Goal: Task Accomplishment & Management: Manage account settings

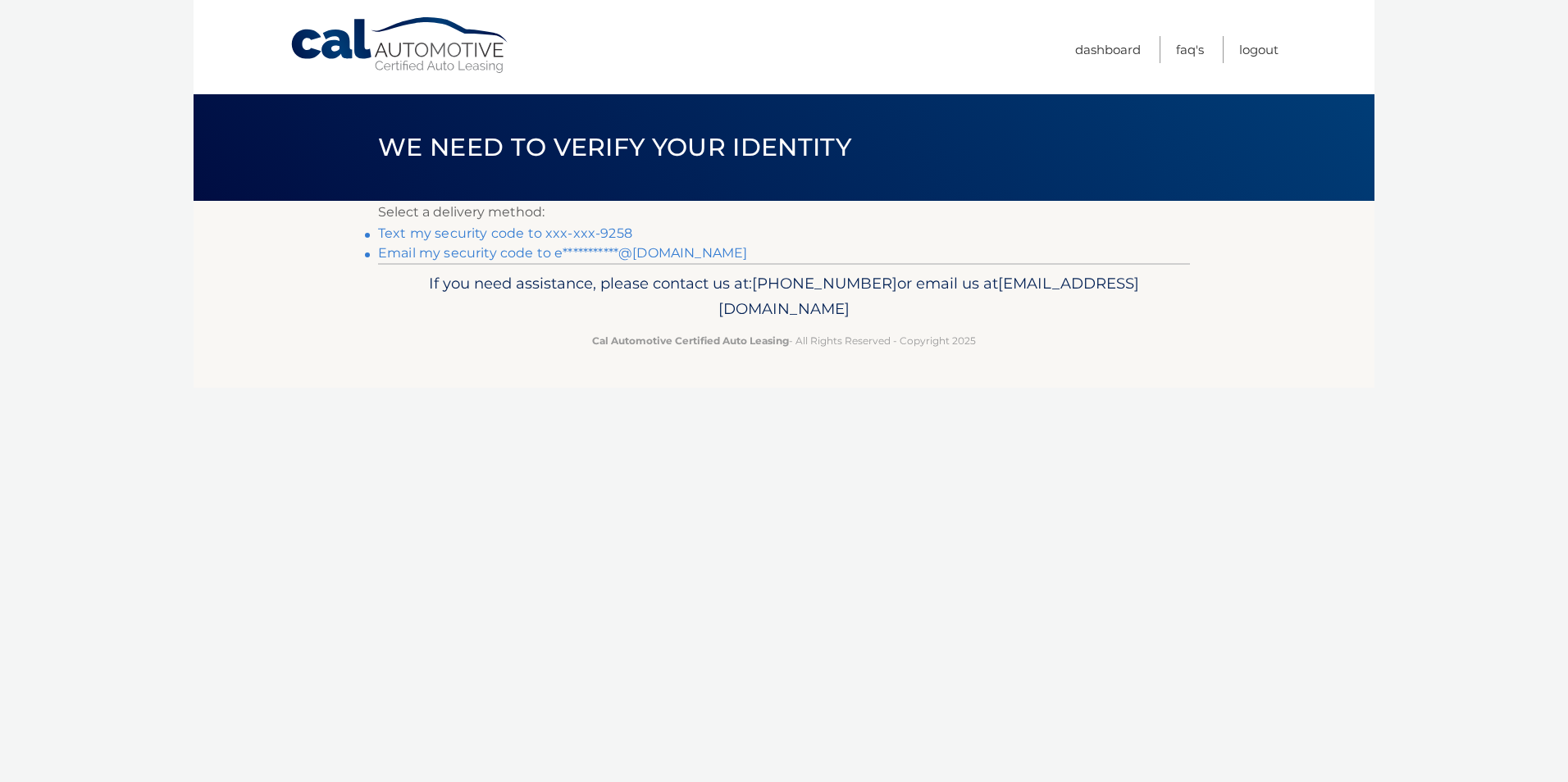
click at [530, 231] on link "Text my security code to xxx-xxx-9258" at bounding box center [504, 233] width 254 height 16
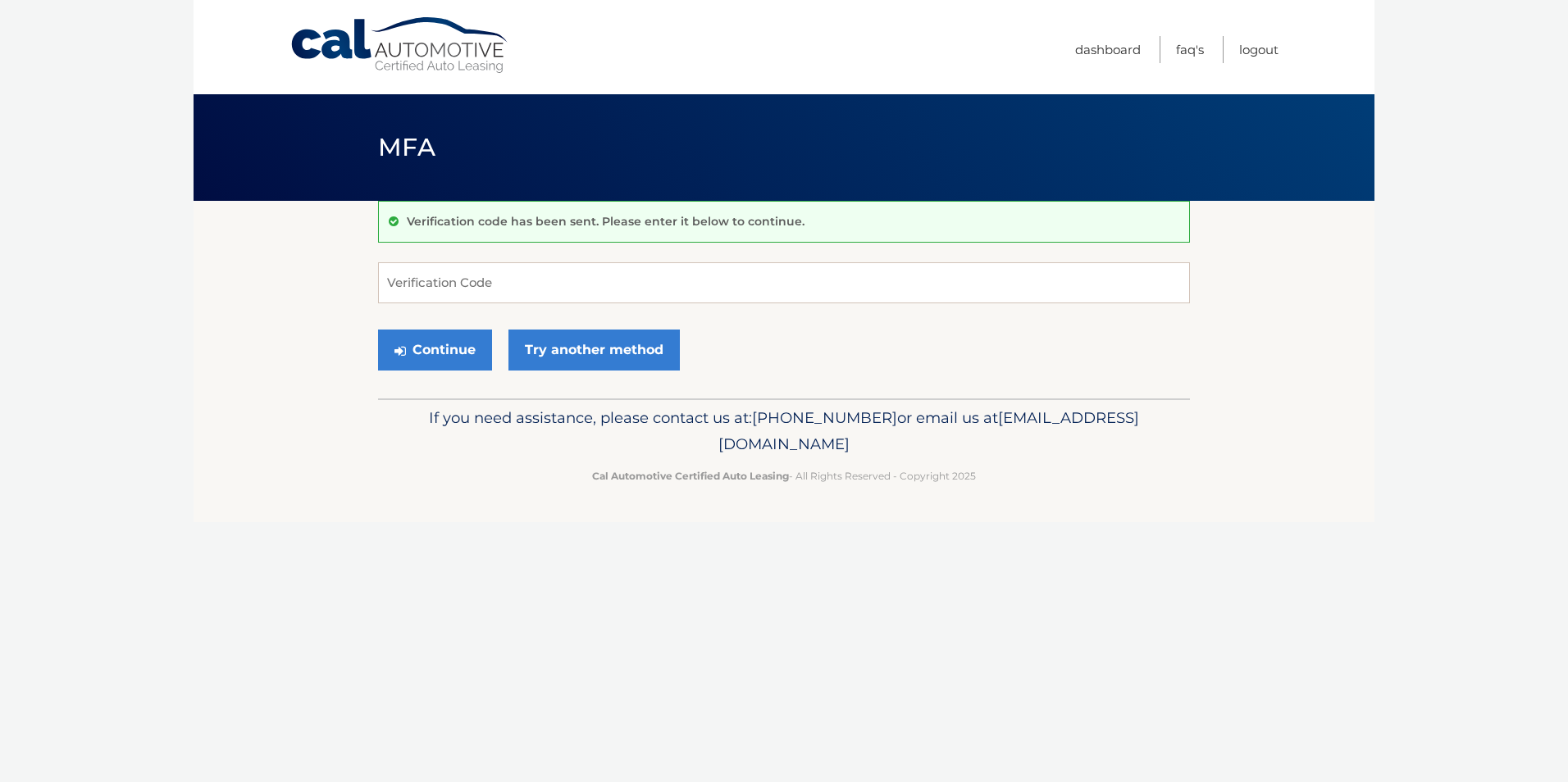
click at [451, 288] on input "Verification Code" at bounding box center [783, 282] width 812 height 41
type input "589845"
click at [378, 329] on button "Continue" at bounding box center [435, 349] width 114 height 41
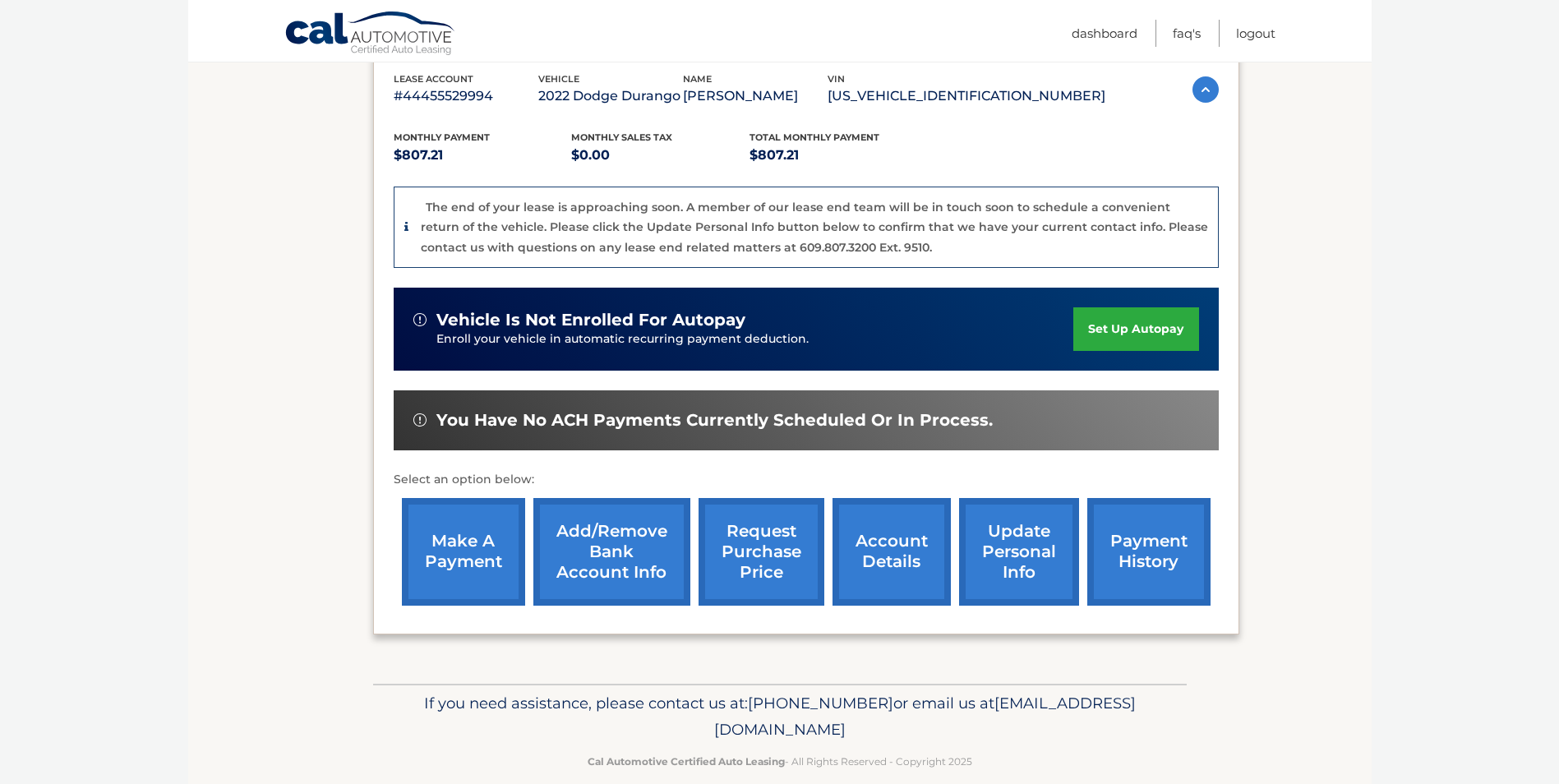
scroll to position [314, 0]
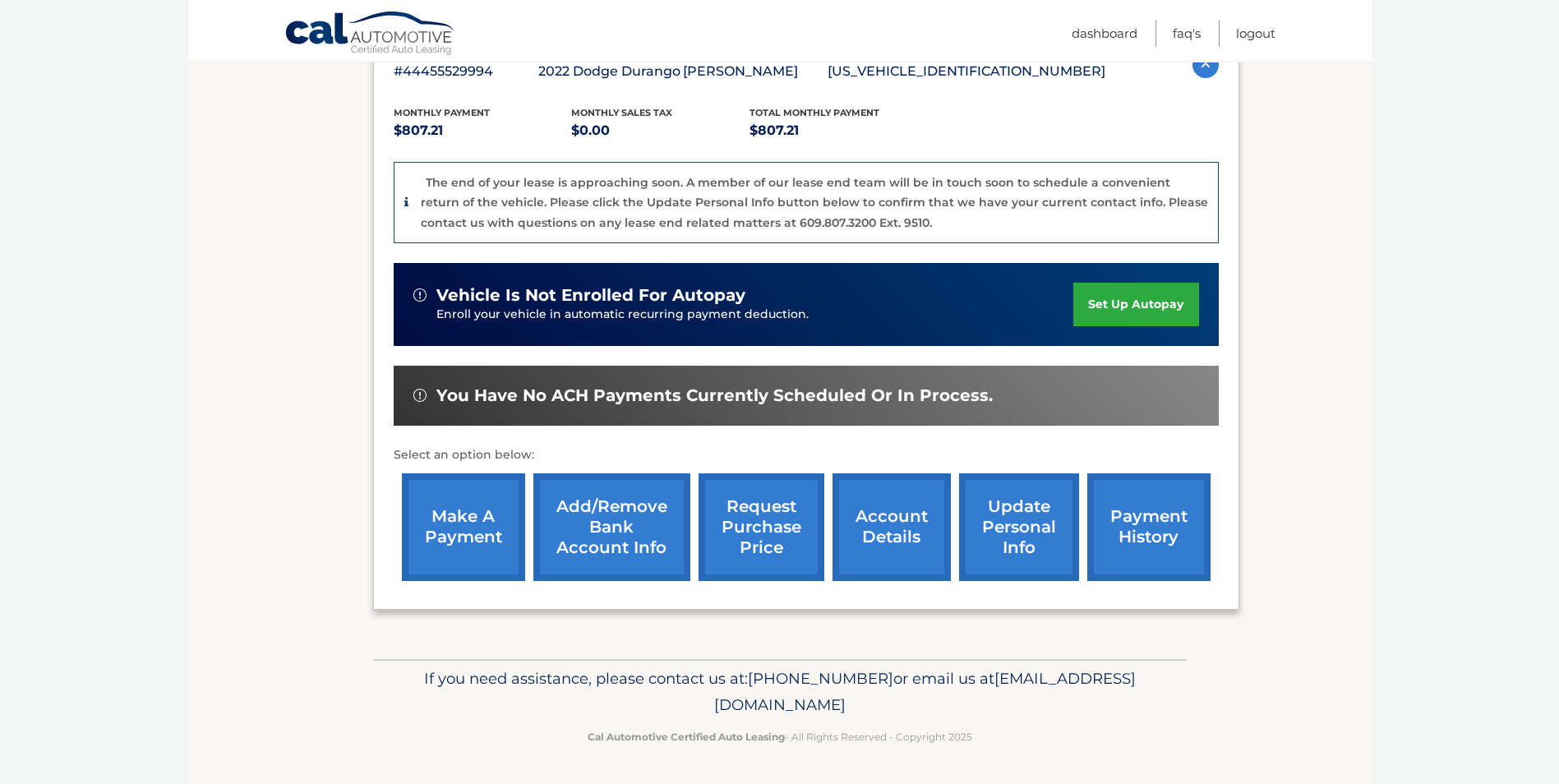
click at [875, 527] on link "account details" at bounding box center [892, 527] width 118 height 108
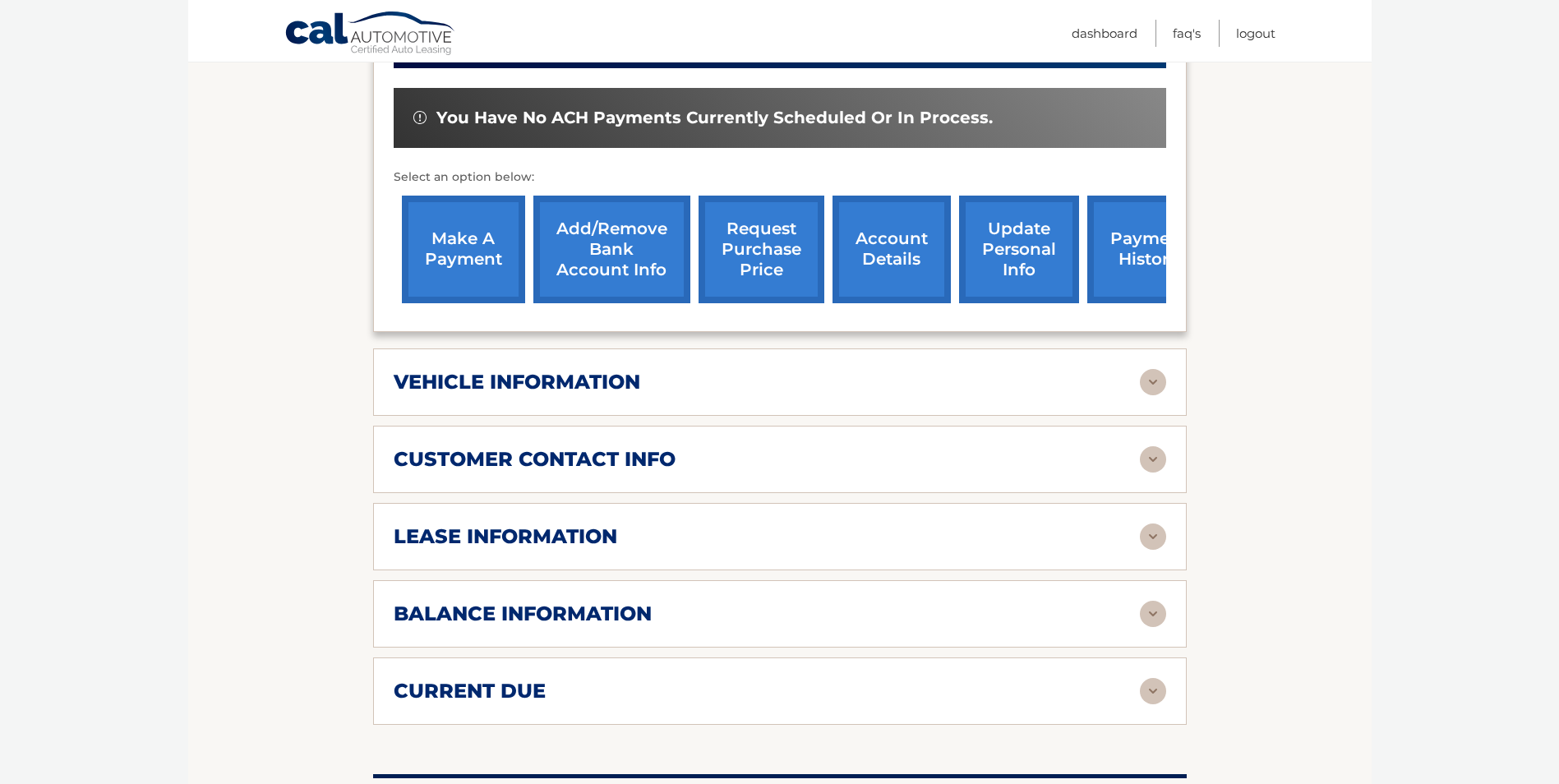
scroll to position [575, 0]
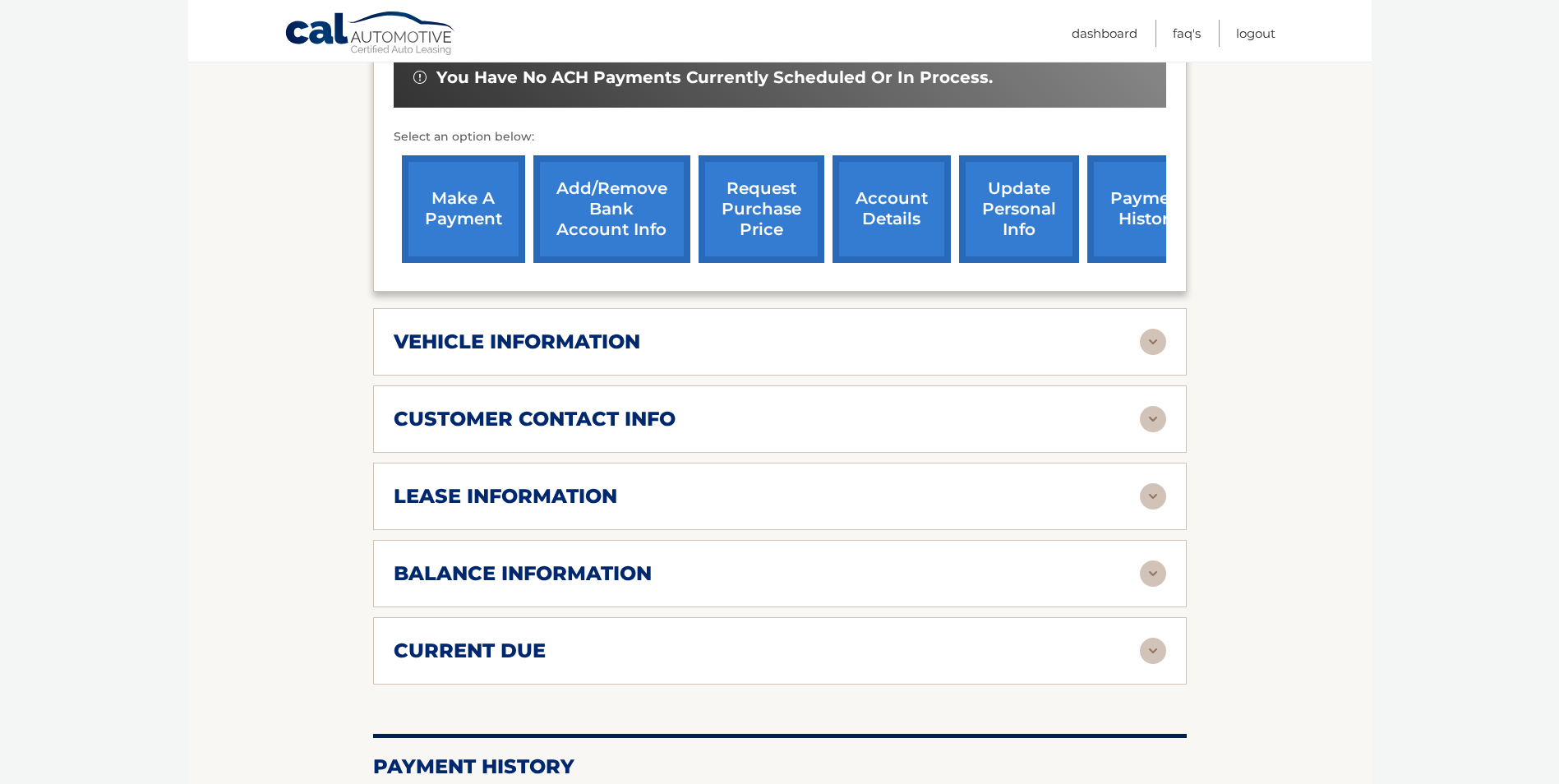
click at [1148, 483] on img at bounding box center [1153, 496] width 26 height 26
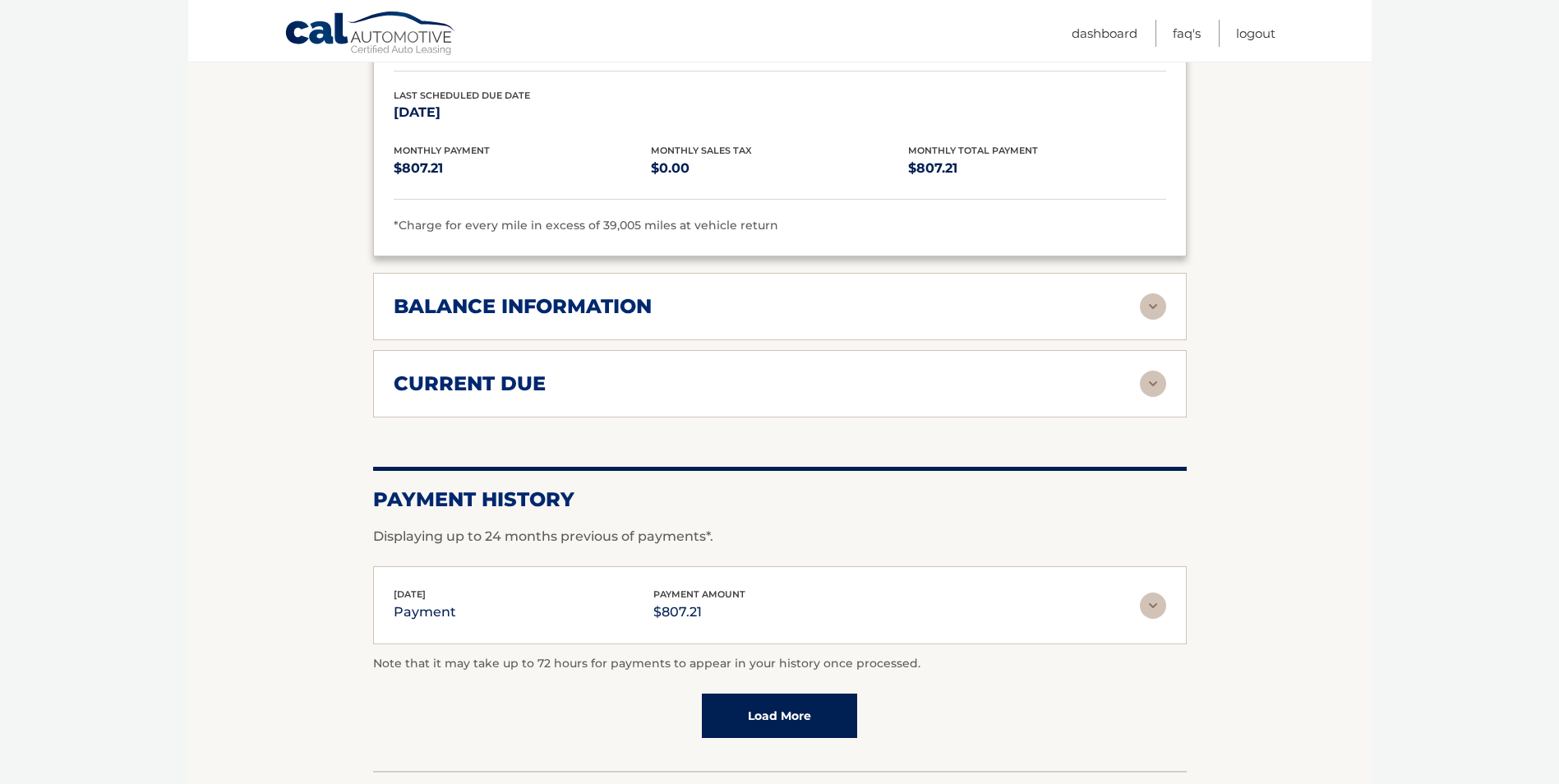
scroll to position [1068, 0]
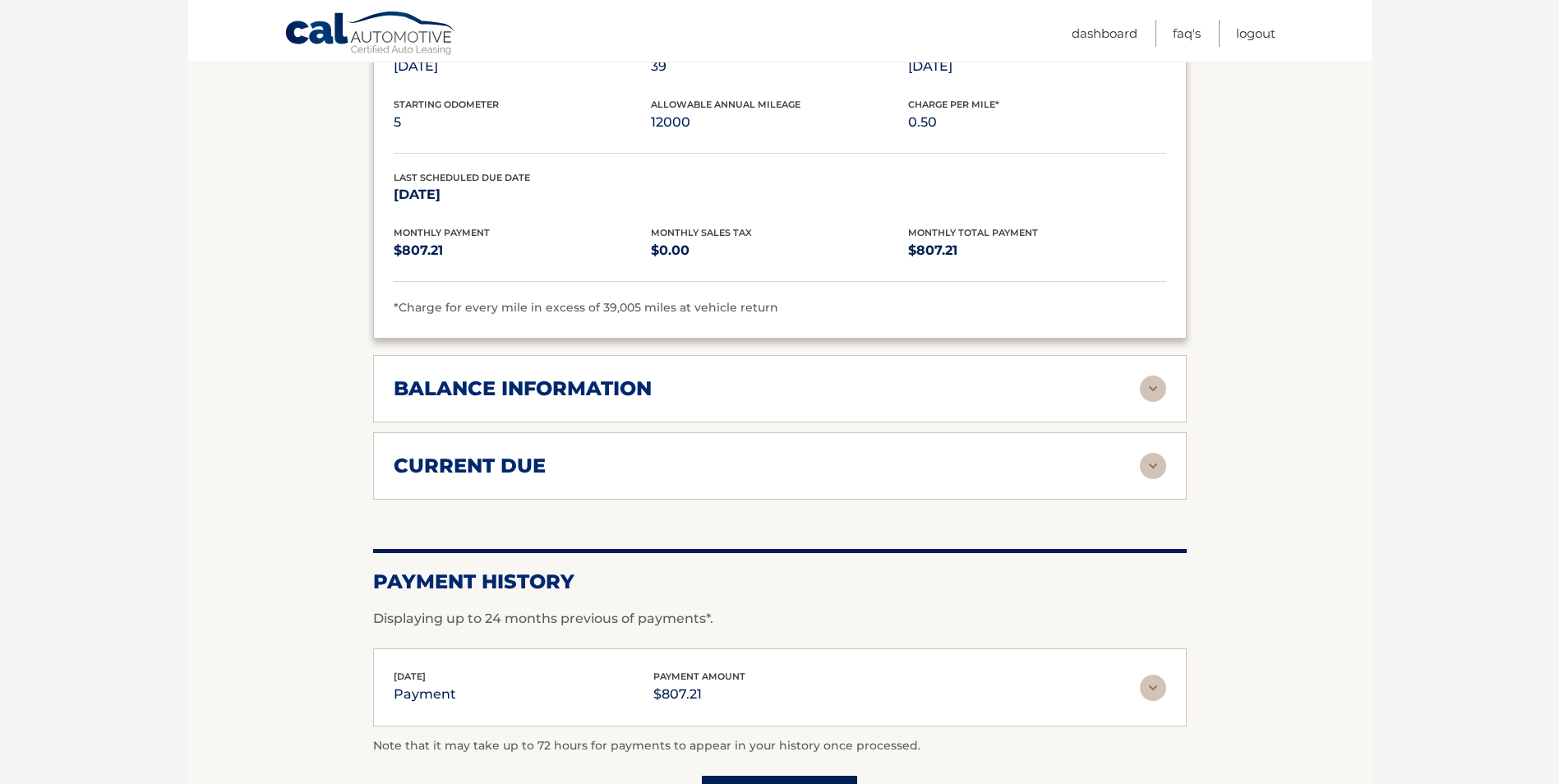
click at [1153, 452] on img at bounding box center [1153, 465] width 26 height 26
